Goal: Check status: Check status

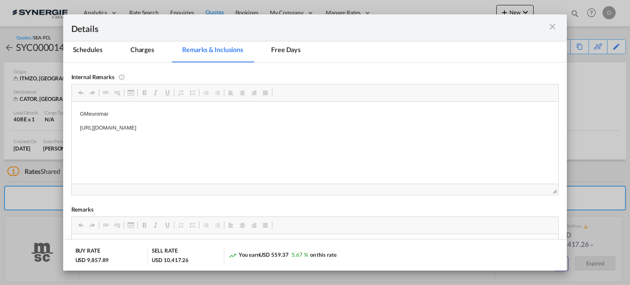
click at [556, 26] on md-icon "icon-close m-3 fg-AAA8AD cursor" at bounding box center [552, 27] width 10 height 10
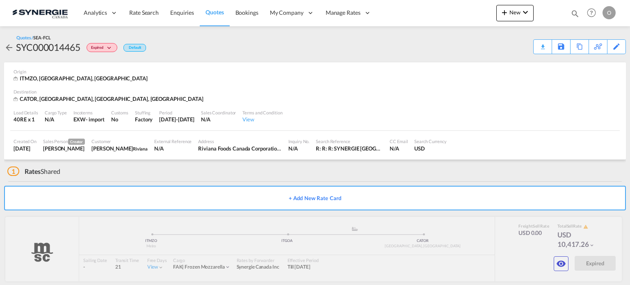
click at [573, 14] on md-icon "icon-magnify" at bounding box center [574, 13] width 9 height 9
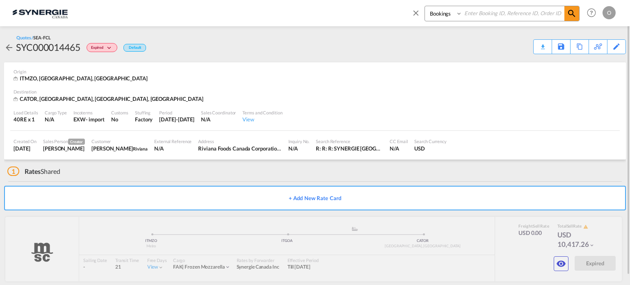
click at [436, 17] on select "Bookings Quotes Enquiries" at bounding box center [444, 13] width 39 height 15
select select "Quotes"
click at [425, 6] on select "Bookings Quotes Enquiries" at bounding box center [444, 13] width 39 height 15
drag, startPoint x: 470, startPoint y: 21, endPoint x: 476, endPoint y: 14, distance: 8.7
click at [471, 20] on div "Bookings Quotes Enquiries" at bounding box center [501, 14] width 155 height 16
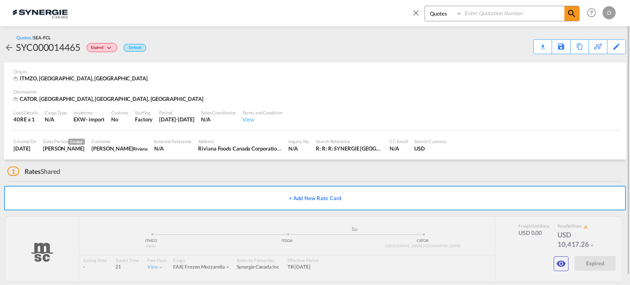
click at [476, 14] on input at bounding box center [513, 13] width 102 height 14
paste input "SYC000014465"
type input "SYC000014465"
click at [575, 13] on md-icon "icon-magnify" at bounding box center [572, 14] width 10 height 10
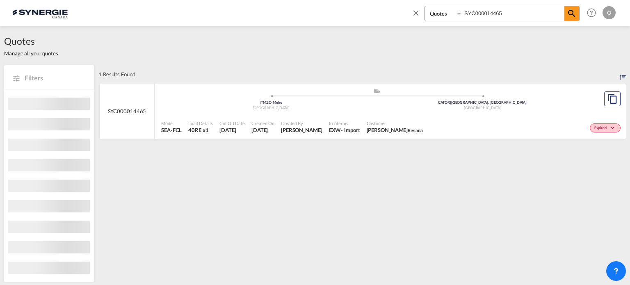
click at [539, 122] on div "Expired" at bounding box center [524, 127] width 196 height 21
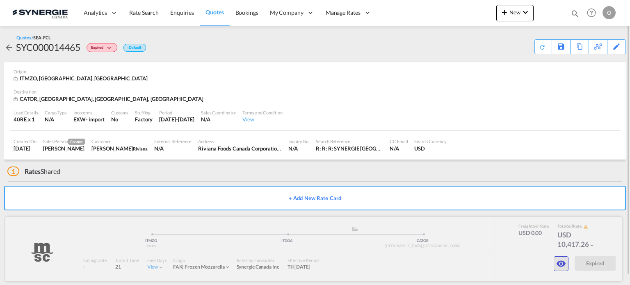
click at [558, 259] on md-icon "icon-eye" at bounding box center [561, 264] width 10 height 10
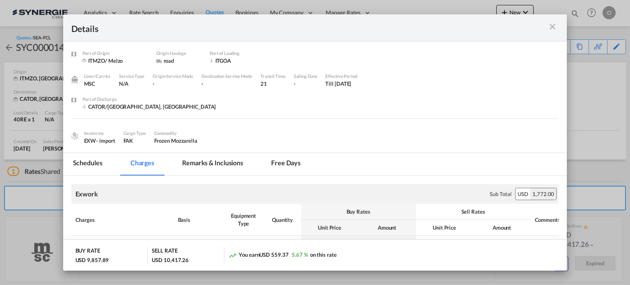
click at [220, 164] on md-tab-item "Remarks & Inclusions" at bounding box center [212, 164] width 81 height 23
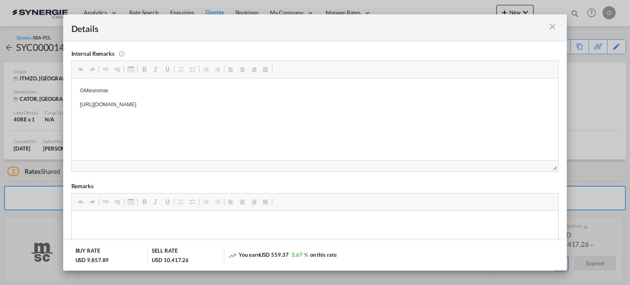
scroll to position [68, 0]
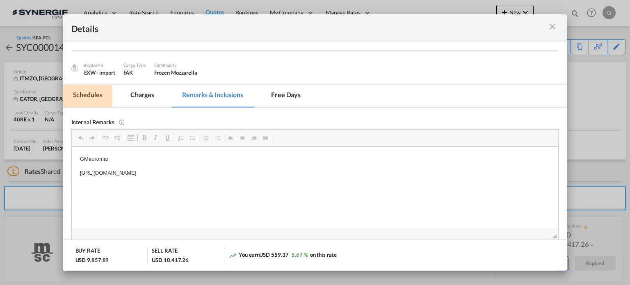
drag, startPoint x: 76, startPoint y: 97, endPoint x: 138, endPoint y: 93, distance: 62.0
click at [77, 97] on md-tab-item "Schedules" at bounding box center [87, 96] width 49 height 23
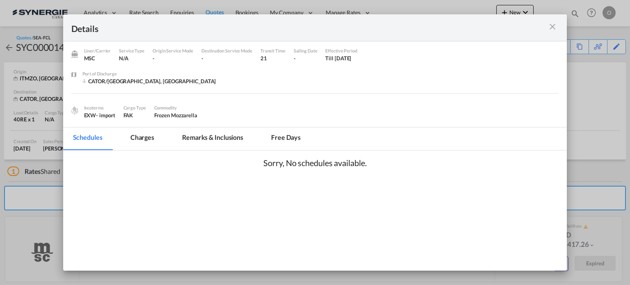
scroll to position [25, 0]
click at [554, 27] on md-icon "icon-close m-3 fg-AAA8AD cursor" at bounding box center [552, 27] width 10 height 10
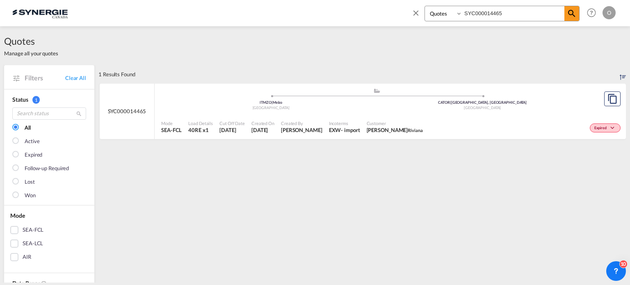
select select "Quotes"
